Goal: Transaction & Acquisition: Purchase product/service

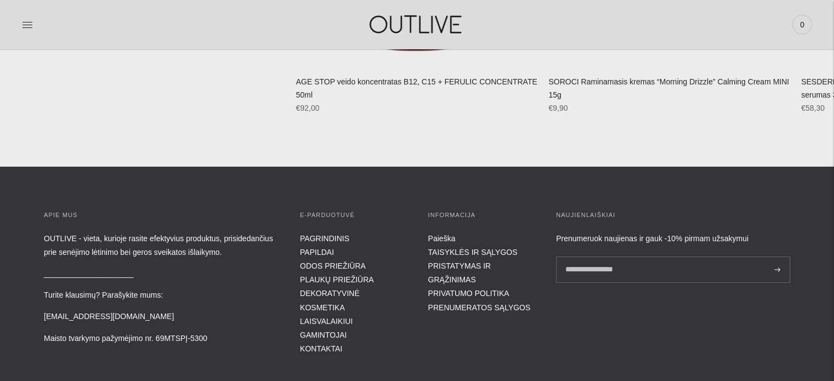
scroll to position [4073, 0]
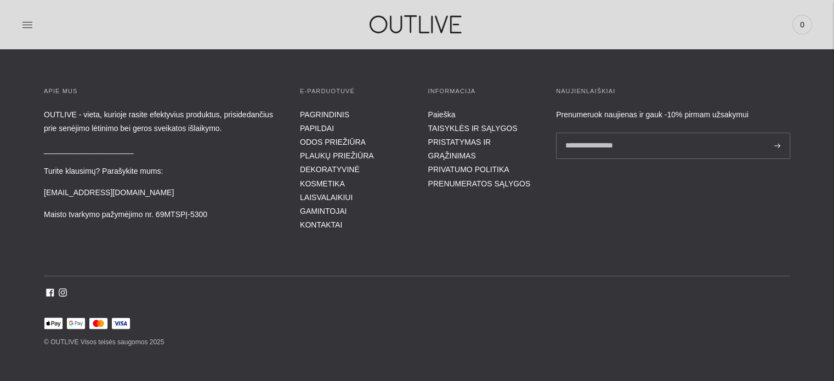
click at [63, 336] on p "© OUTLIVE Visos teisės saugomos 2025" at bounding box center [417, 342] width 747 height 13
copy p "OUTLIVE"
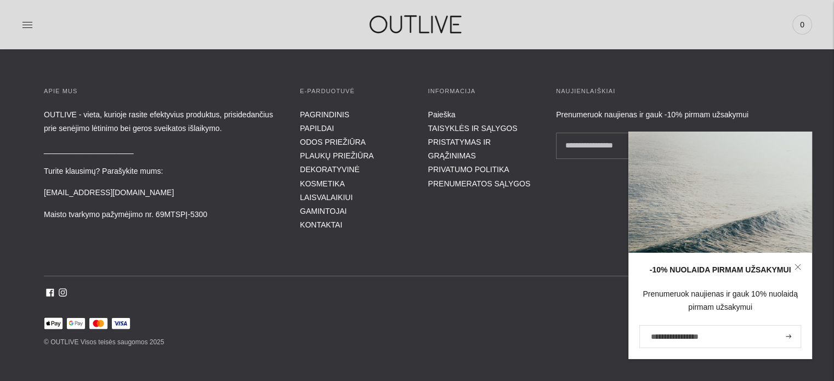
click at [567, 223] on div "APIE MUS OUTLIVE - vieta, kurioje rasite efektyvius produktus, prisidedančius p…" at bounding box center [417, 218] width 834 height 264
click at [796, 269] on icon at bounding box center [798, 267] width 7 height 7
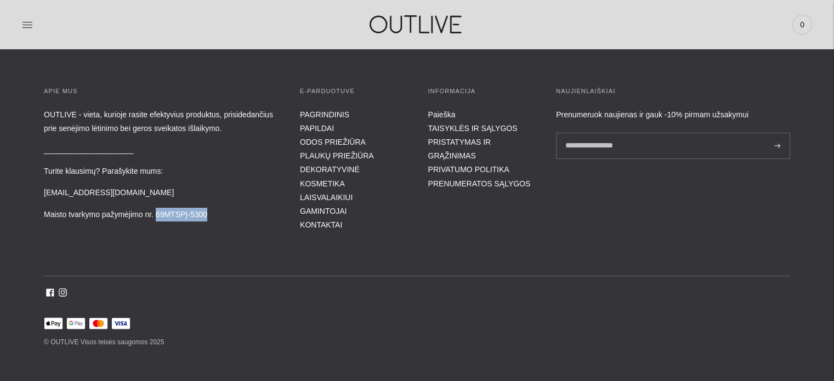
drag, startPoint x: 157, startPoint y: 212, endPoint x: 206, endPoint y: 217, distance: 49.6
click at [206, 217] on p "Maisto tvarkymo pažymėjimo nr. 69MTSPĮ-5300" at bounding box center [161, 215] width 234 height 14
copy p "69MTSPĮ-5300"
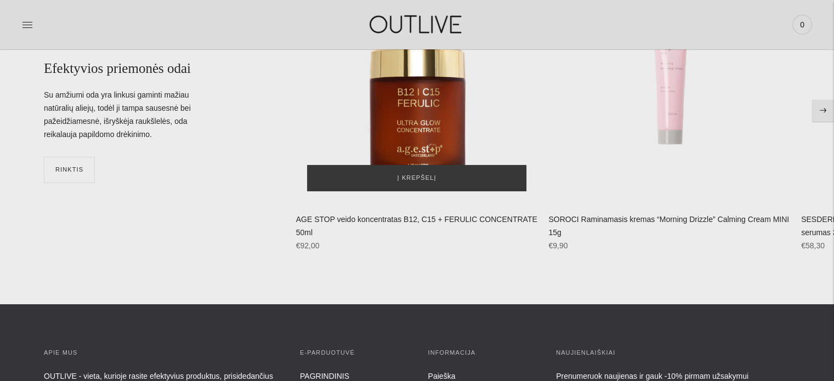
scroll to position [3744, 0]
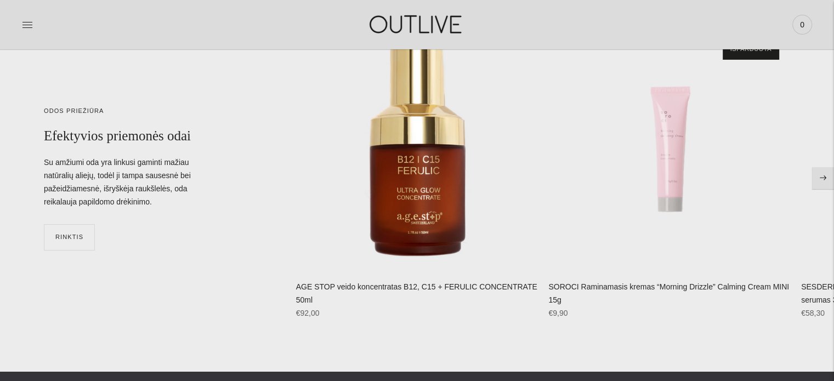
click at [821, 177] on icon "Move to next carousel slide" at bounding box center [823, 178] width 7 height 5
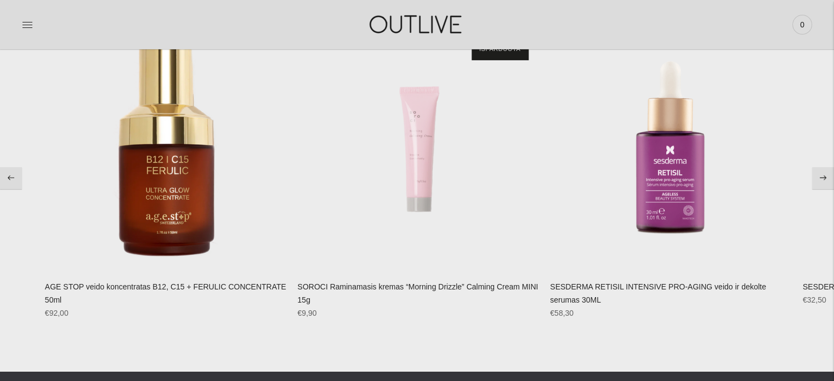
click at [821, 177] on icon "Move to next carousel slide" at bounding box center [823, 178] width 7 height 5
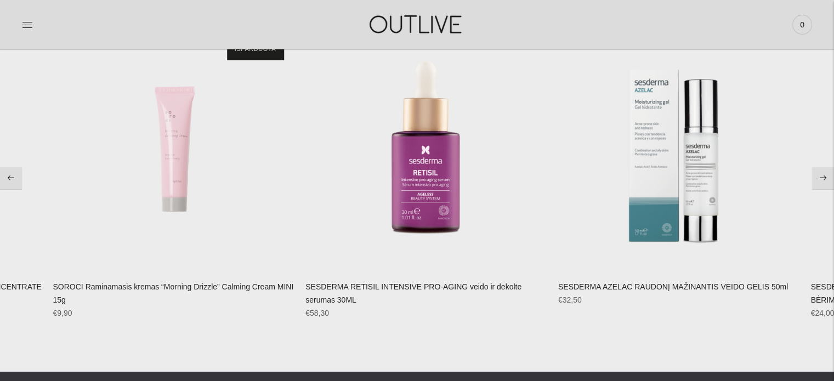
click at [821, 177] on icon "Move to next carousel slide" at bounding box center [823, 178] width 7 height 5
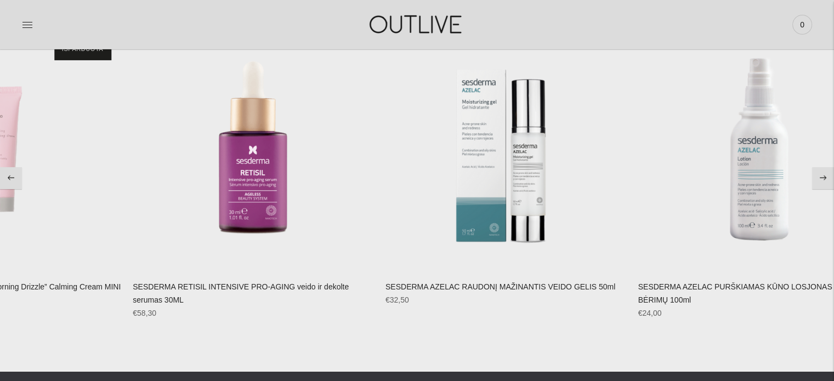
click at [821, 177] on icon "Move to next carousel slide" at bounding box center [823, 178] width 7 height 5
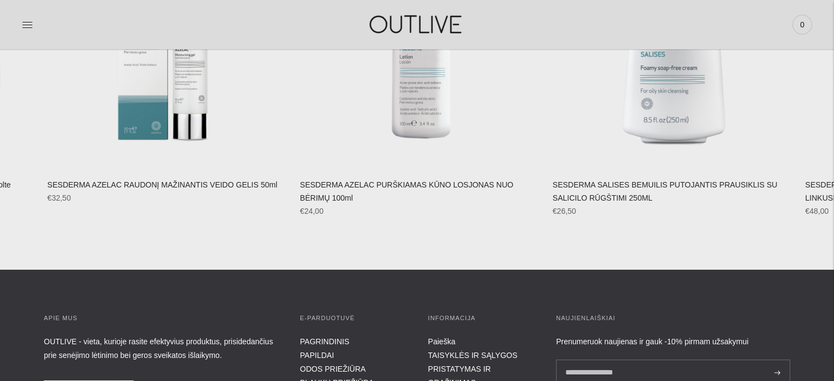
scroll to position [4073, 0]
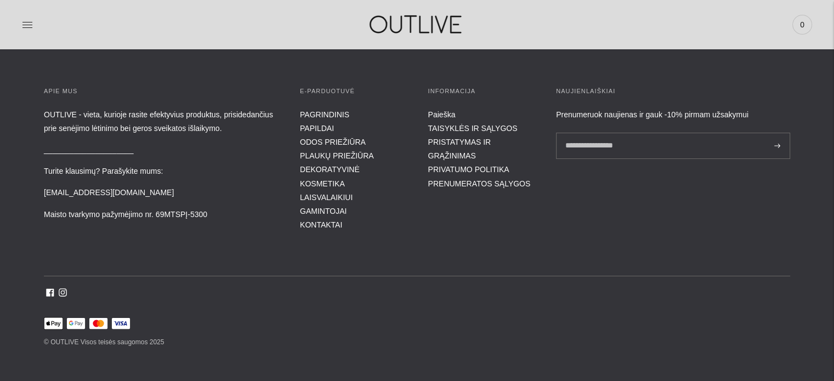
click at [334, 318] on ul "Apple Pay Google Pay Mastercard Visa" at bounding box center [417, 324] width 747 height 12
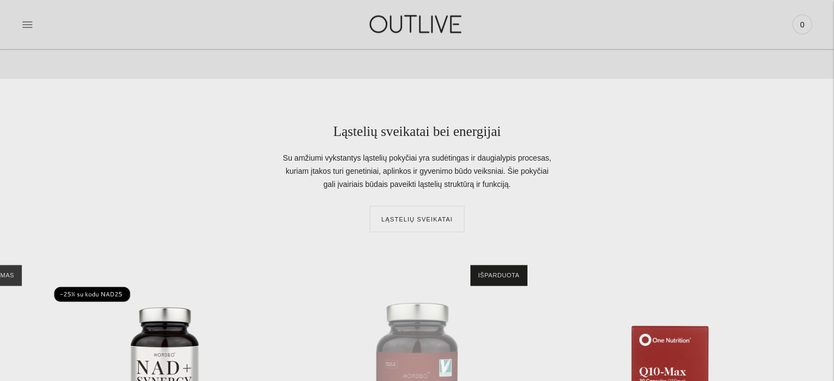
scroll to position [1879, 0]
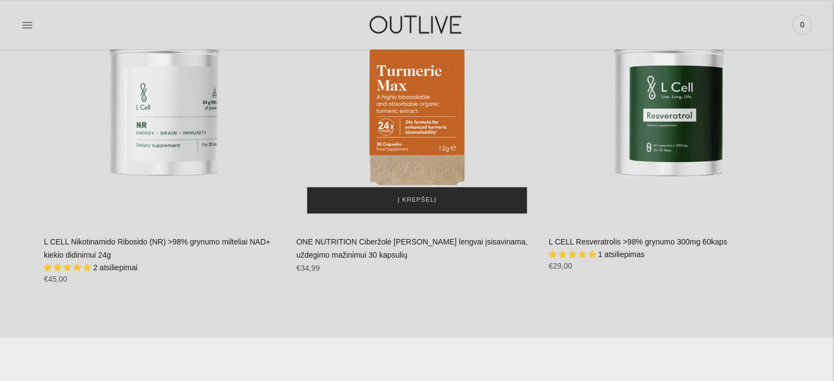
click at [417, 200] on span "Į krepšelį" at bounding box center [417, 200] width 39 height 11
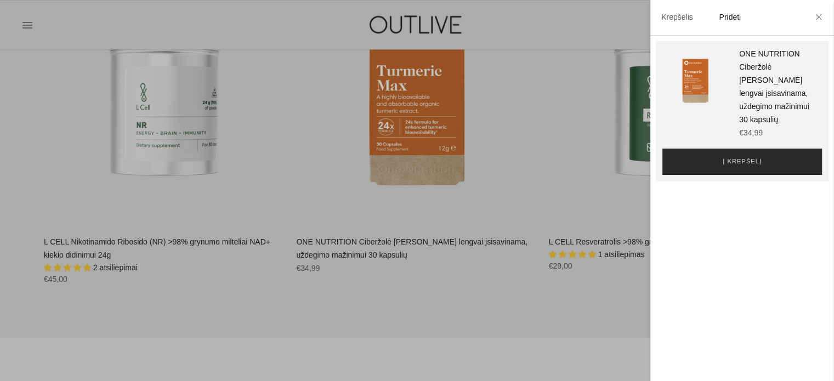
click at [723, 167] on span "Į krepšelį" at bounding box center [742, 161] width 39 height 11
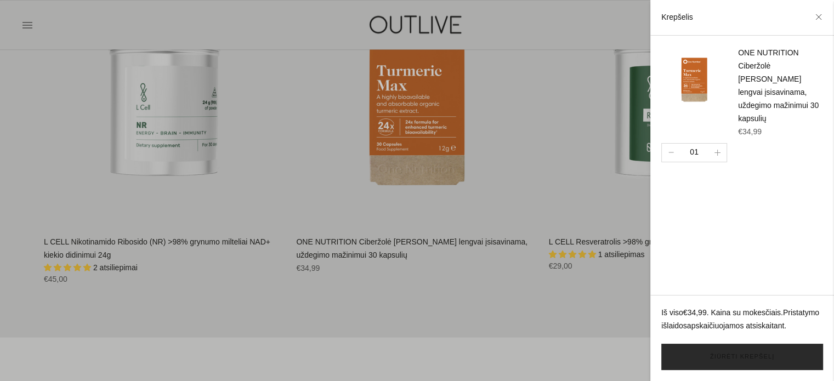
click at [740, 354] on link "Žiūrėti krepšelį" at bounding box center [743, 357] width 162 height 26
